Goal: Book appointment/travel/reservation

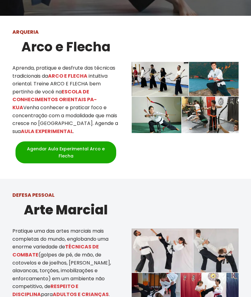
scroll to position [216, 0]
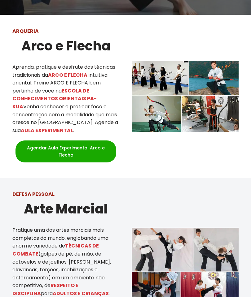
click at [89, 143] on link "Agendar Aula Experimental Arco e Flecha" at bounding box center [65, 151] width 101 height 22
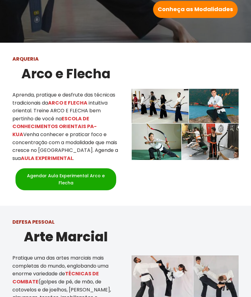
scroll to position [188, 0]
click at [93, 170] on link "Agendar Aula Experimental Arco e Flecha" at bounding box center [65, 179] width 101 height 22
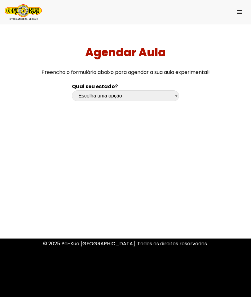
click at [164, 93] on select "Escolha uma opção [GEOGRAPHIC_DATA] [GEOGRAPHIC_DATA] [GEOGRAPHIC_DATA] [GEOGRA…" at bounding box center [125, 95] width 107 height 11
select select "df"
click at [154, 95] on select "Escolha uma opção [GEOGRAPHIC_DATA] [GEOGRAPHIC_DATA] [GEOGRAPHIC_DATA] [GEOGRA…" at bounding box center [125, 95] width 107 height 11
select select "sp"
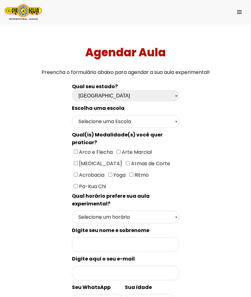
click at [162, 116] on select "Selecione uma Escola [GEOGRAPHIC_DATA] - Escola [GEOGRAPHIC_DATA] - [GEOGRAPHIC…" at bounding box center [125, 121] width 107 height 13
select select "São Paulo - Escola [PERSON_NAME]"
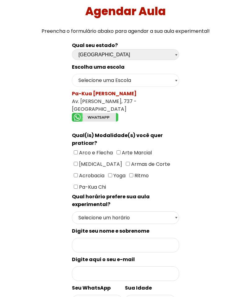
scroll to position [41, 0]
click at [80, 149] on span "Arco e Flecha" at bounding box center [95, 152] width 35 height 7
click at [78, 150] on input"] "Arco e Flecha" at bounding box center [76, 152] width 4 height 4
checkbox input"] "true"
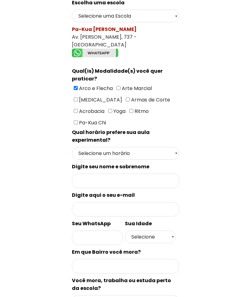
scroll to position [106, 0]
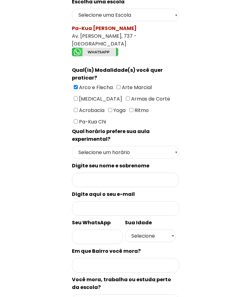
click at [157, 146] on select "Selecione um horário Manhã Tarde Noite" at bounding box center [125, 152] width 107 height 13
click at [151, 146] on select "Selecione um horário Manhã Tarde Noite" at bounding box center [125, 152] width 107 height 13
select select "Tarde"
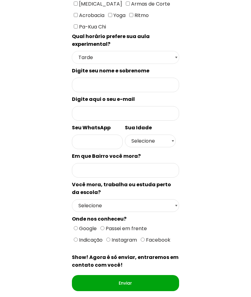
scroll to position [201, 0]
click at [170, 199] on select "Selecione Moro Perto Trabalho Perto Estudo Perto Passo Perto" at bounding box center [125, 205] width 107 height 13
select select "Passo Perto"
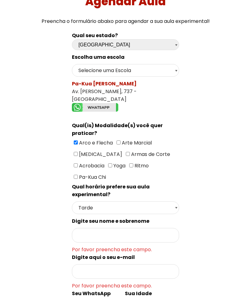
scroll to position [0, 0]
